Goal: Check status: Check status

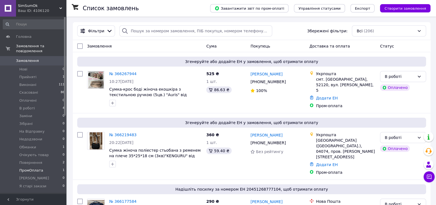
click at [44, 166] on li "ПромОплата 1" at bounding box center [34, 170] width 68 height 8
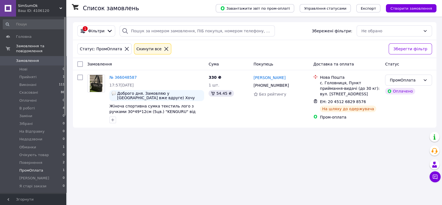
click at [43, 159] on li "Повернення 2" at bounding box center [34, 163] width 68 height 8
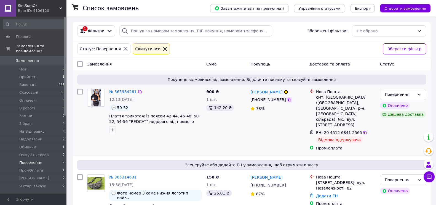
click at [287, 101] on icon at bounding box center [289, 99] width 4 height 4
click at [163, 49] on icon at bounding box center [165, 49] width 4 height 4
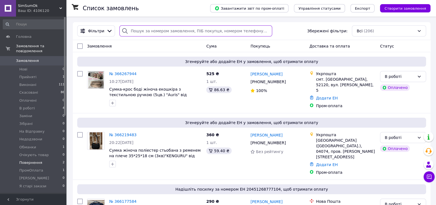
click at [149, 26] on input "search" at bounding box center [196, 30] width 153 height 11
paste input "365984261"
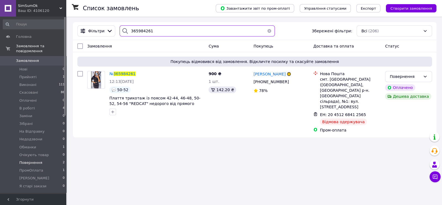
type input "365984261"
